Goal: Find specific page/section

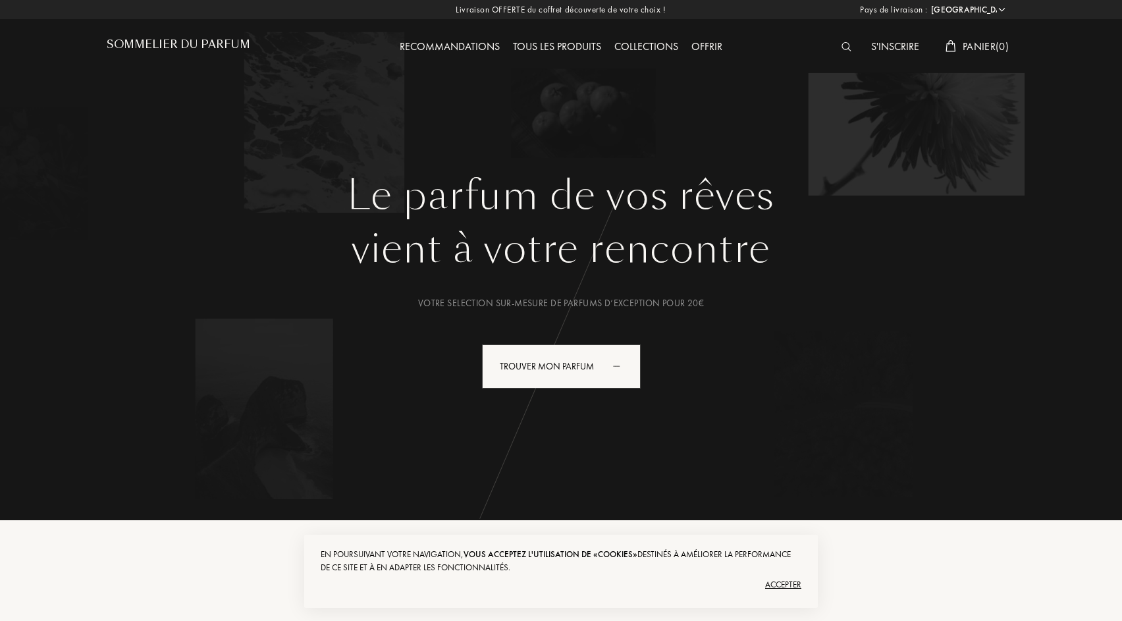
select select "FR"
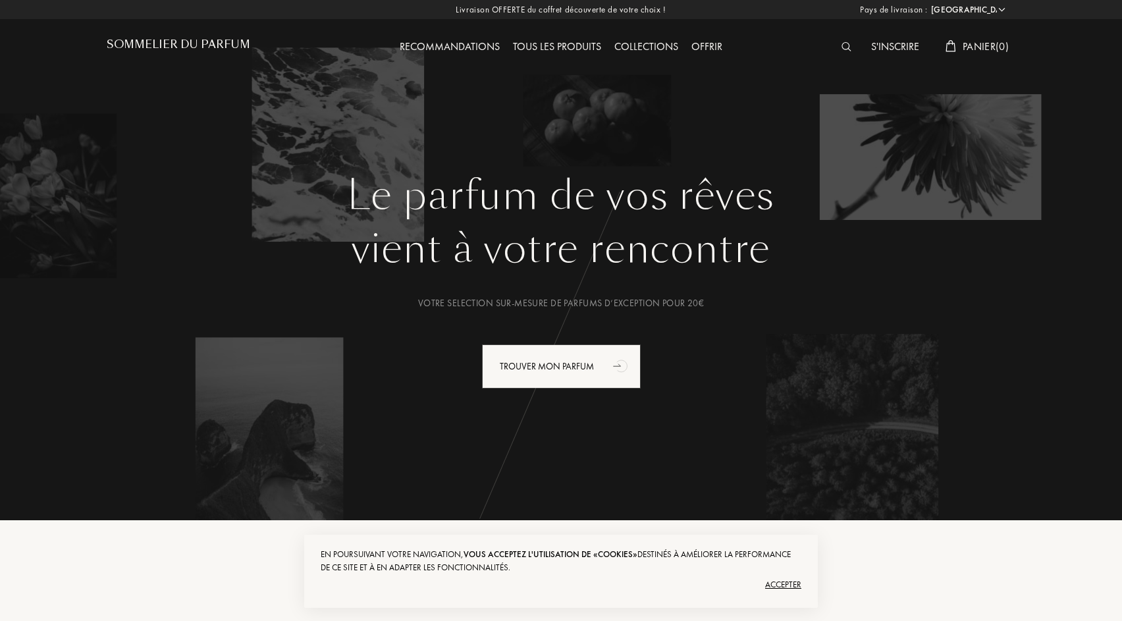
click at [778, 585] on div "Accepter" at bounding box center [561, 584] width 481 height 21
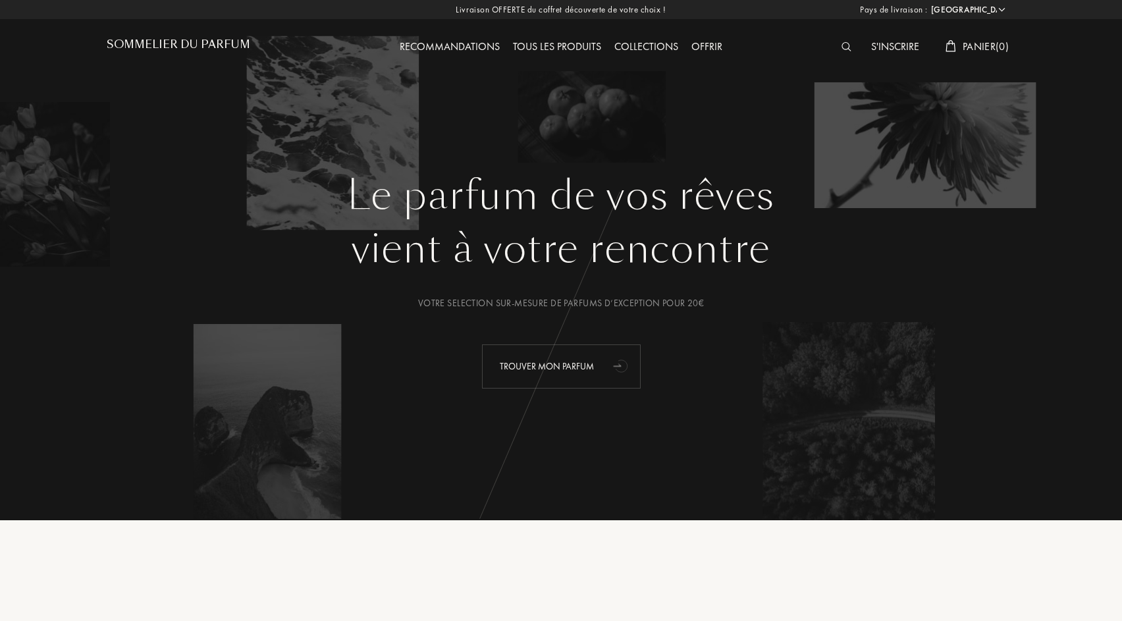
click at [600, 371] on div "Trouver mon parfum" at bounding box center [561, 366] width 159 height 44
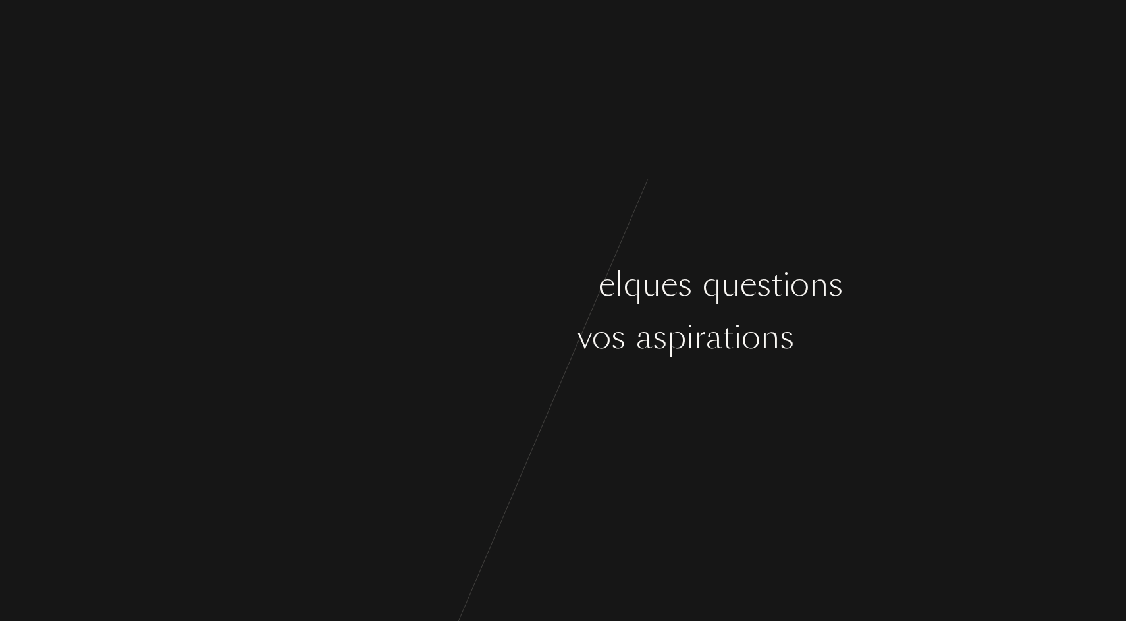
click at [581, 392] on div "C o m m e n ç o n s p a r q u e l q u e s q u e s t i o n s s u r v o s g o û t…" at bounding box center [563, 310] width 1126 height 621
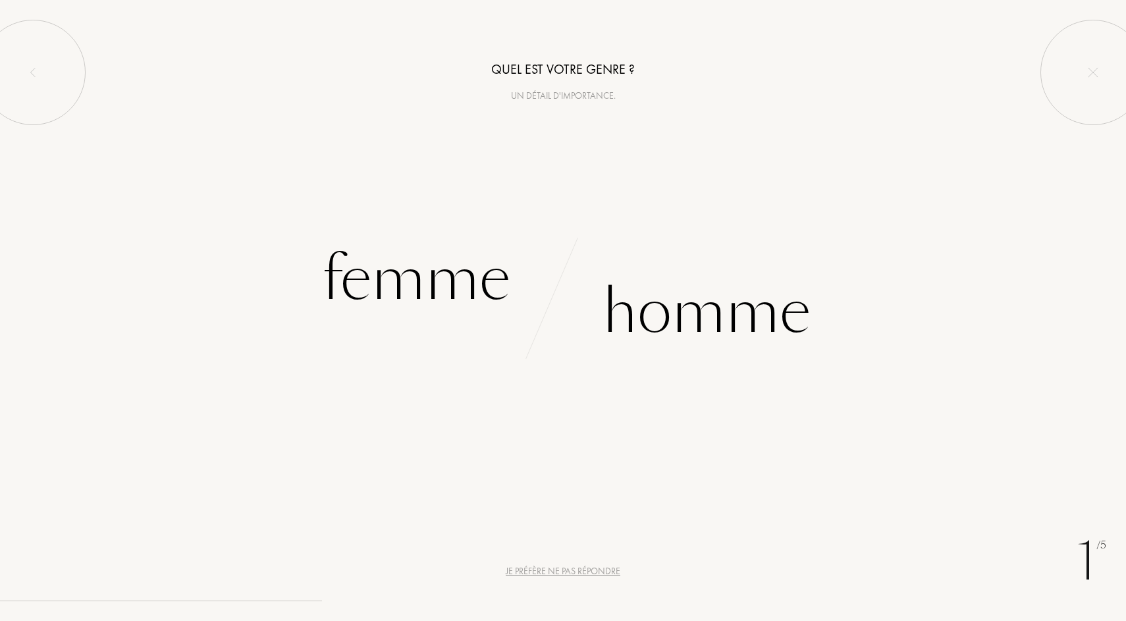
click at [554, 574] on div "Je préfère ne pas répondre" at bounding box center [563, 571] width 115 height 14
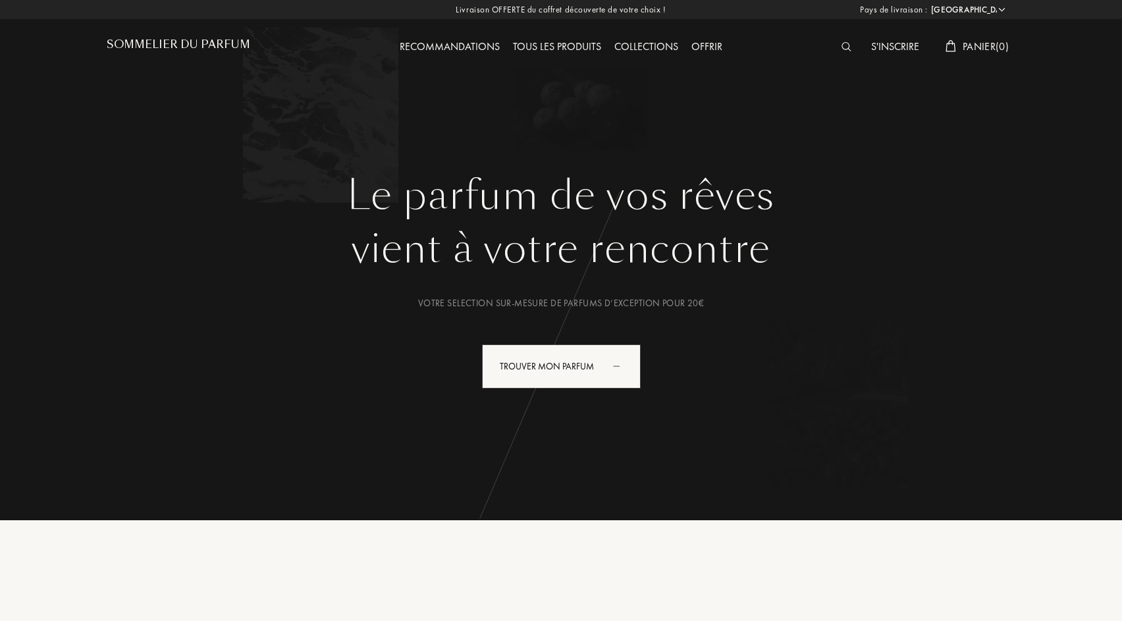
select select "FR"
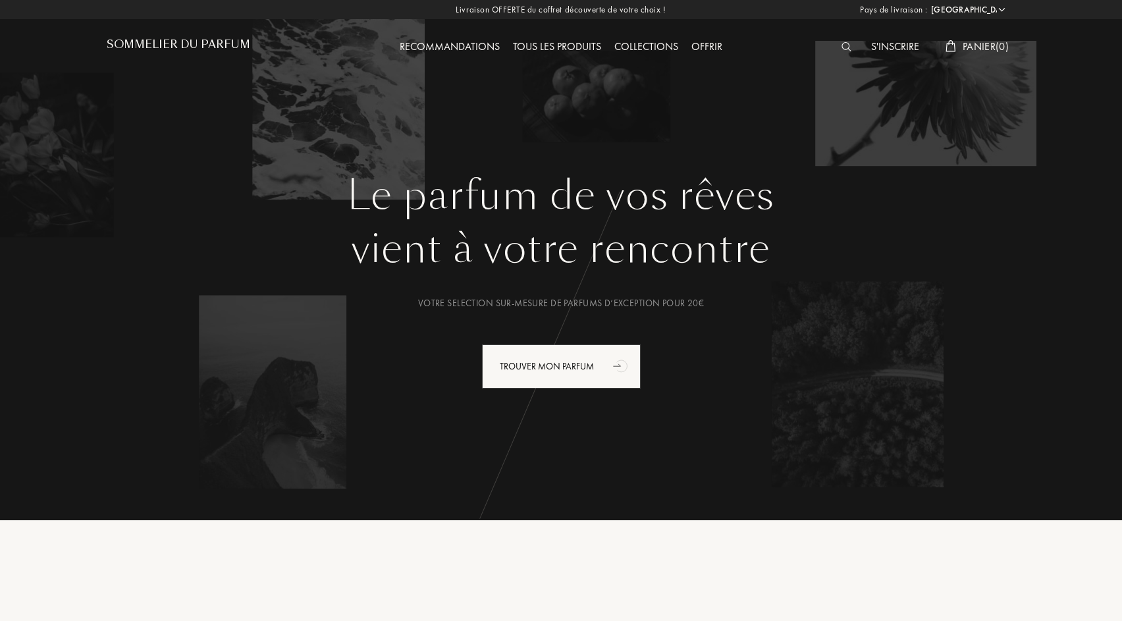
click at [845, 49] on img at bounding box center [846, 46] width 10 height 9
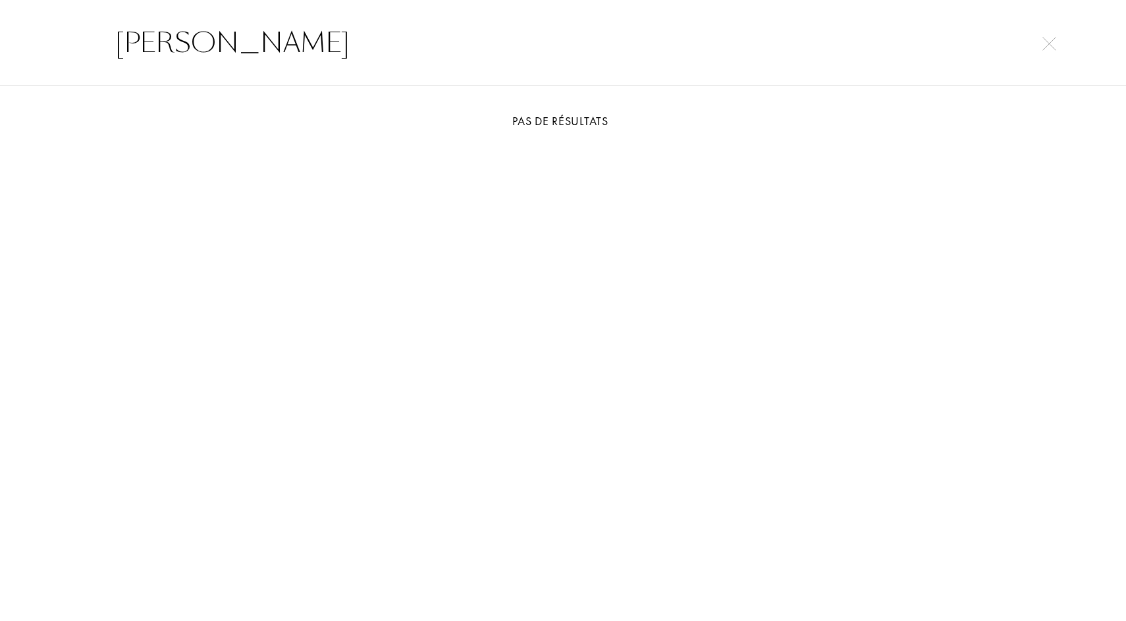
drag, startPoint x: 271, startPoint y: 84, endPoint x: 198, endPoint y: 47, distance: 81.6
click at [198, 47] on input "Magali" at bounding box center [563, 43] width 948 height 40
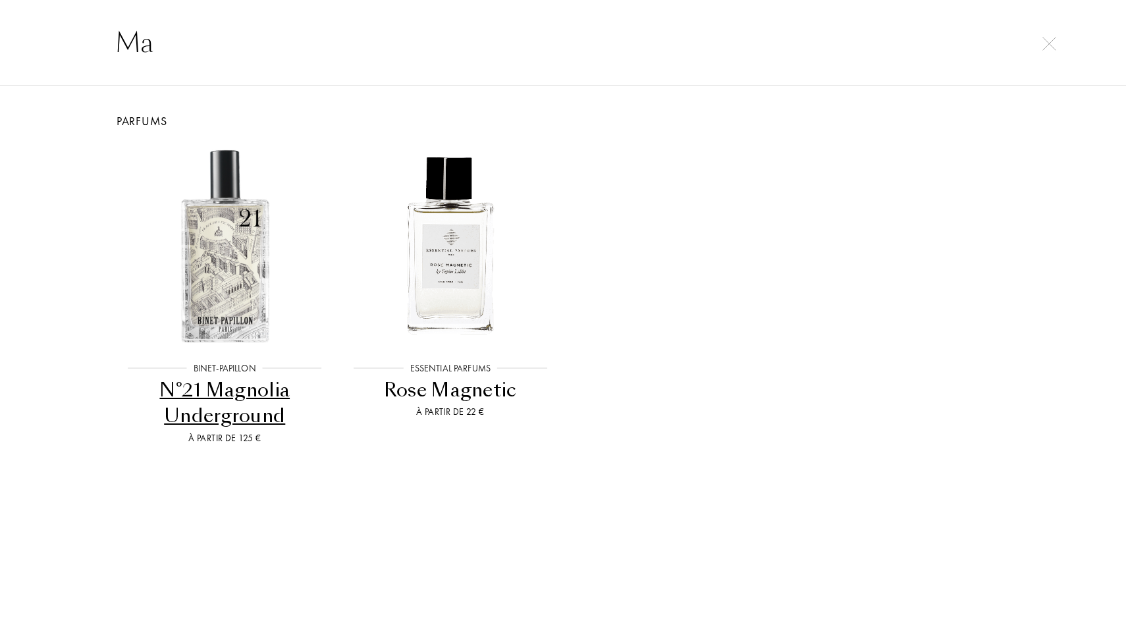
type input "M"
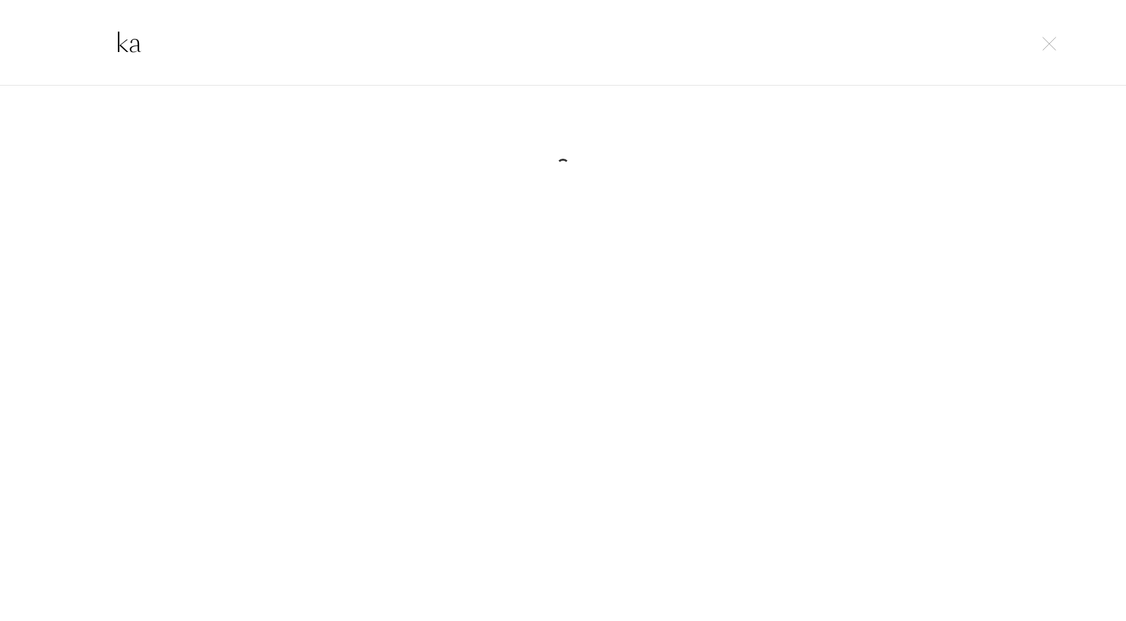
type input "k"
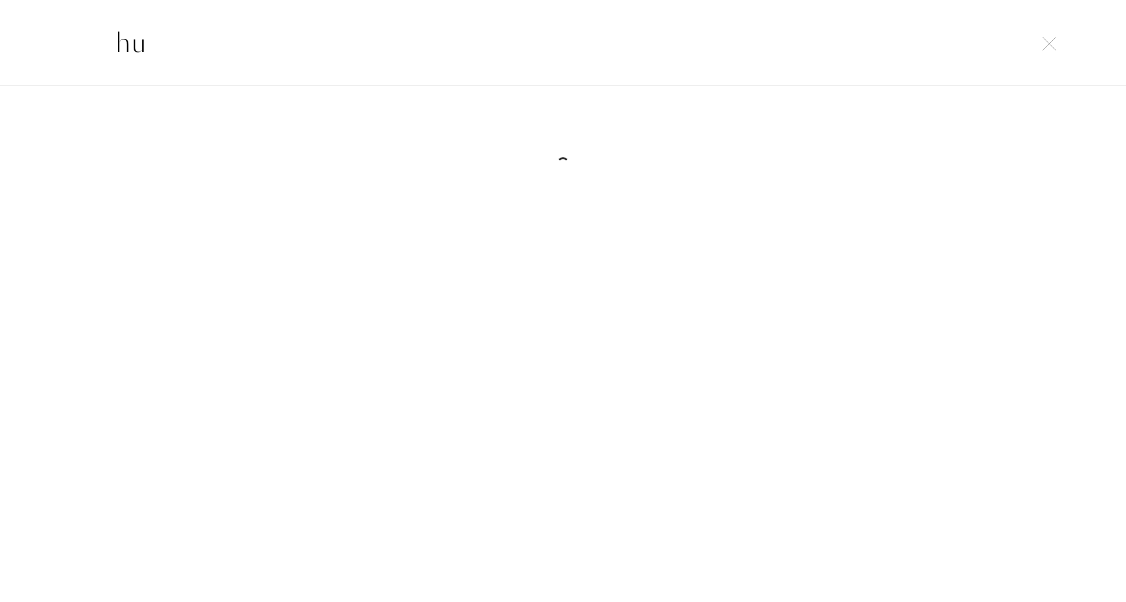
type input "h"
type input "y"
